Goal: Information Seeking & Learning: Learn about a topic

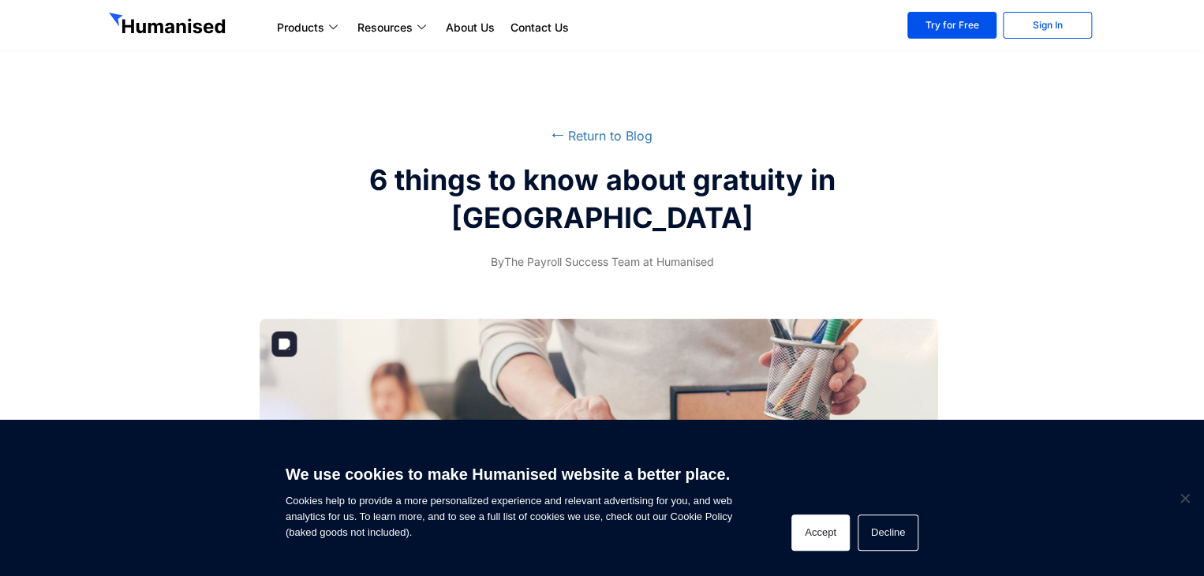
click at [820, 528] on button "Accept" at bounding box center [820, 532] width 58 height 36
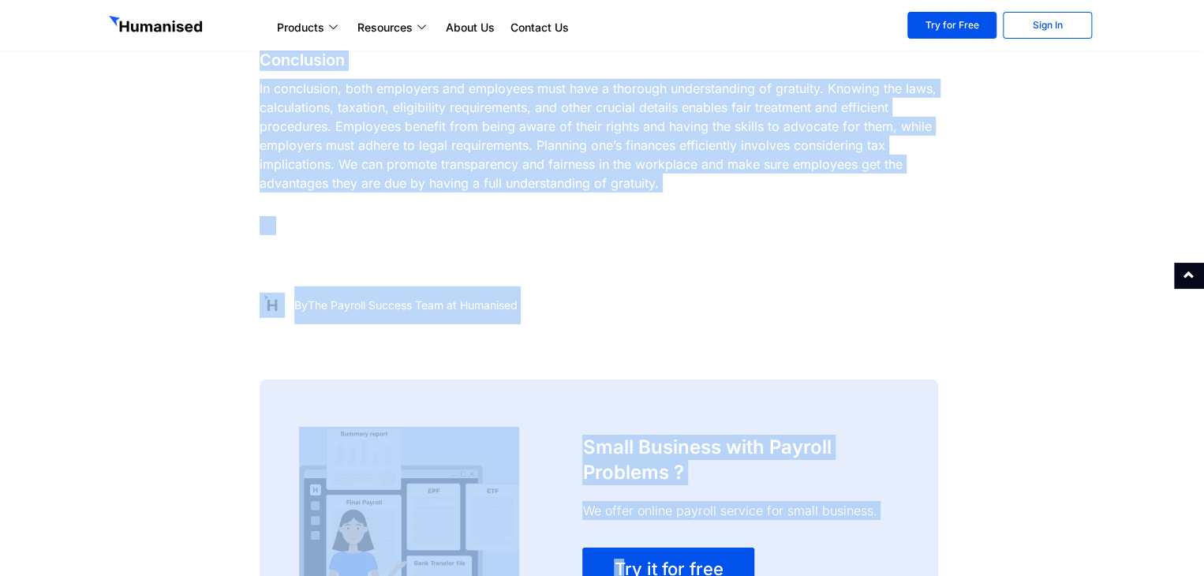
scroll to position [2492, 0]
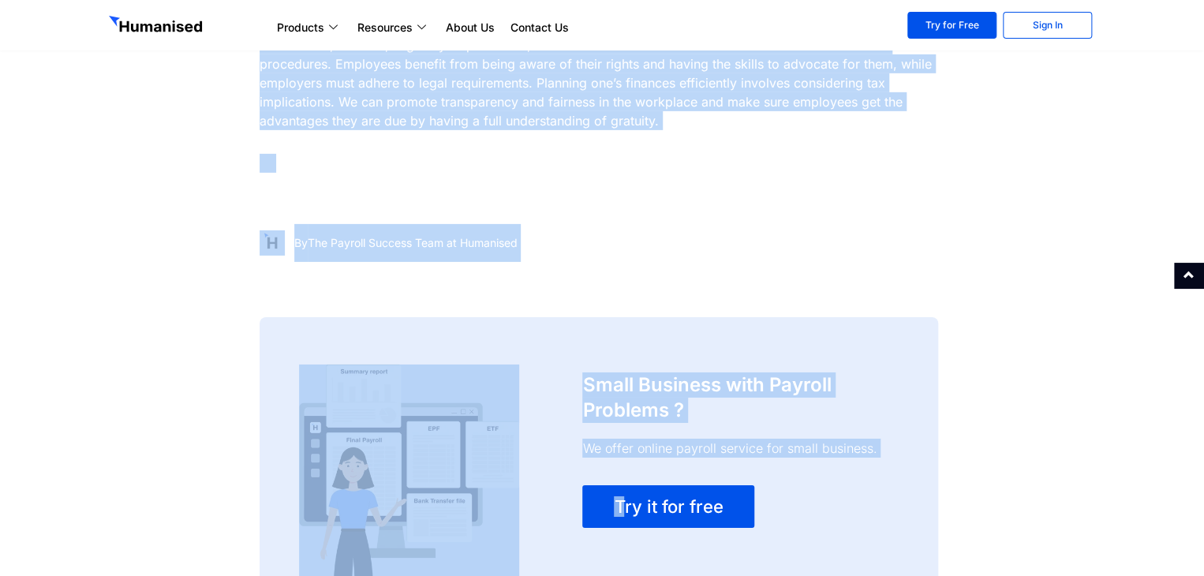
drag, startPoint x: 260, startPoint y: 154, endPoint x: 690, endPoint y: 118, distance: 431.4
copy div "4. Lorem ips dolorsi am consecte? Adi Elitsed do Eiusmodt Inc Ut. 44 la 5833 et…"
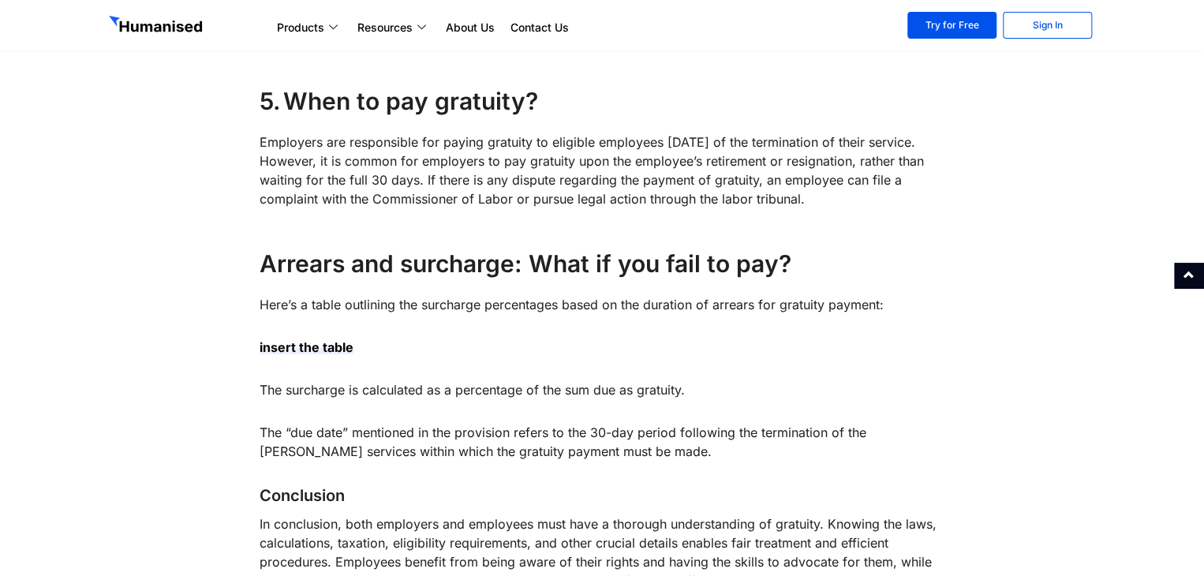
scroll to position [1993, 0]
click at [312, 353] on strong "insert the table" at bounding box center [307, 348] width 94 height 16
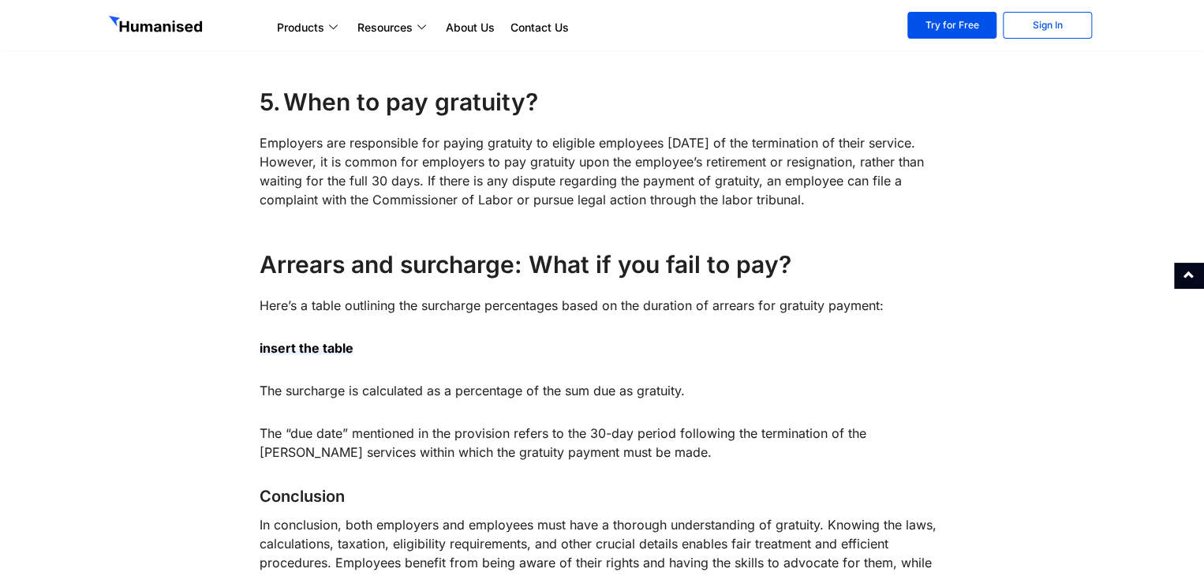
click at [372, 345] on p "insert the table" at bounding box center [602, 347] width 685 height 19
click at [819, 263] on h4 "Arrears and surcharge: What if you fail to pay?" at bounding box center [602, 264] width 685 height 32
